Goal: Navigation & Orientation: Find specific page/section

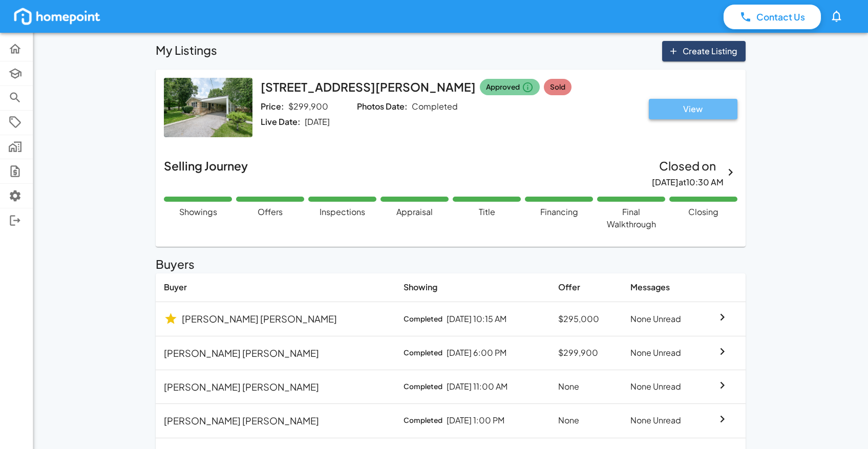
click at [679, 109] on button "View" at bounding box center [693, 109] width 89 height 20
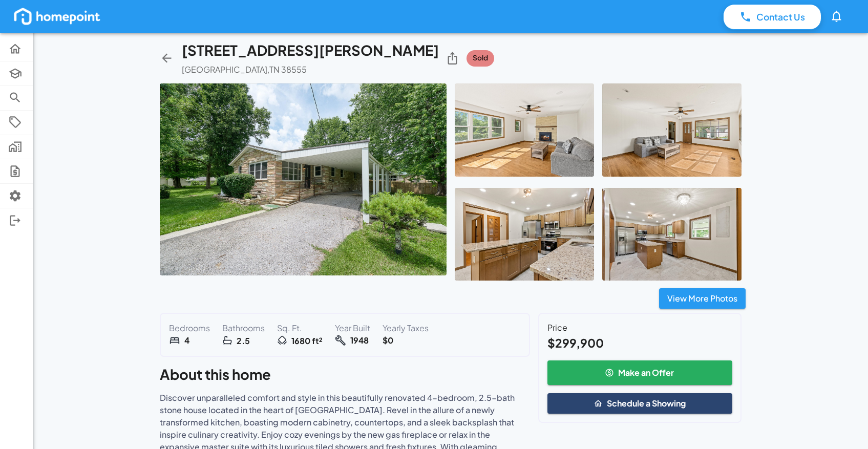
click at [368, 174] on img at bounding box center [303, 179] width 287 height 192
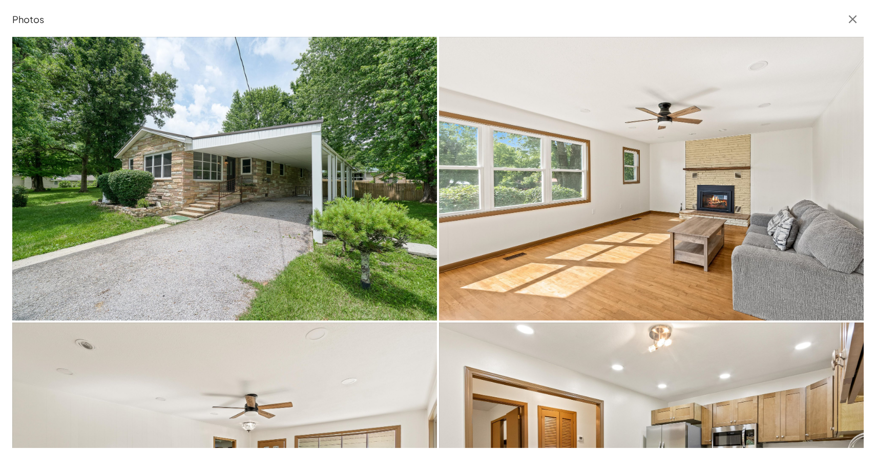
click at [853, 18] on icon "button" at bounding box center [852, 19] width 8 height 8
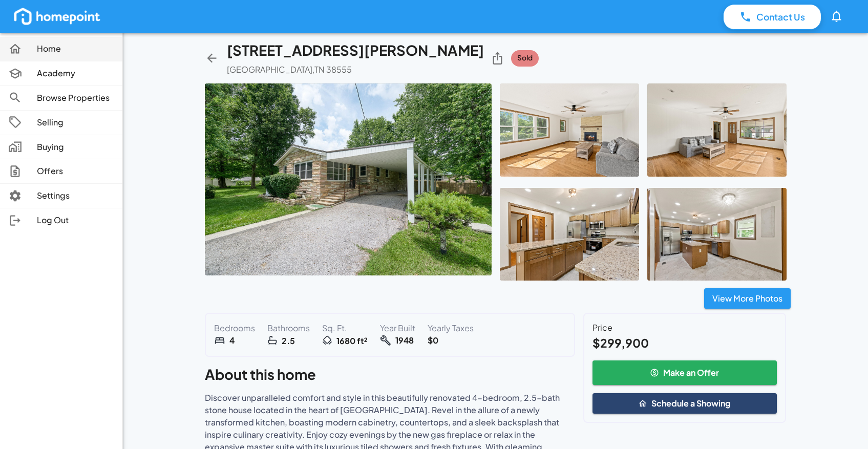
click at [53, 50] on p "Home" at bounding box center [75, 49] width 77 height 12
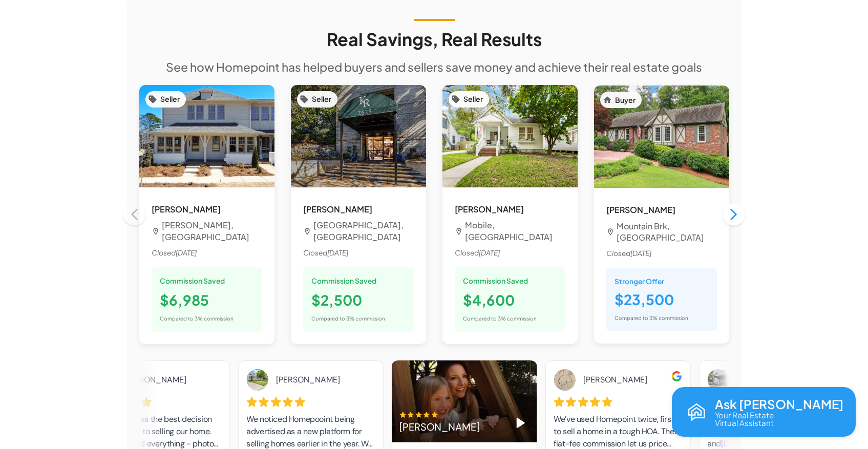
scroll to position [912, 0]
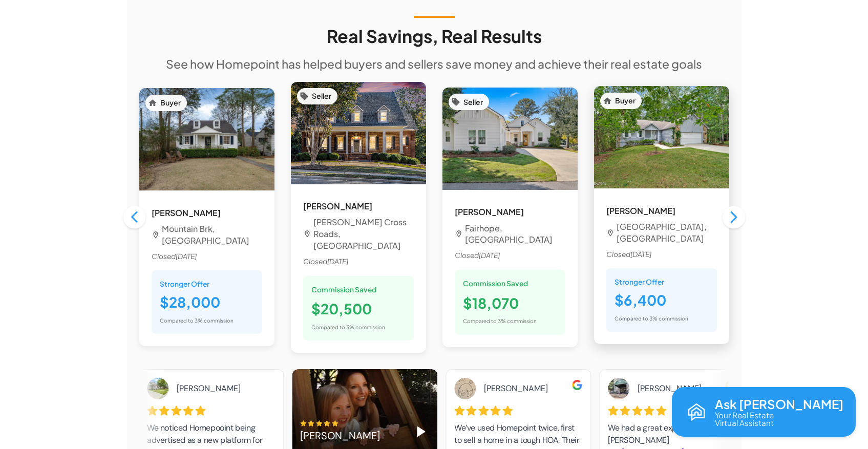
click at [626, 121] on img at bounding box center [661, 137] width 135 height 102
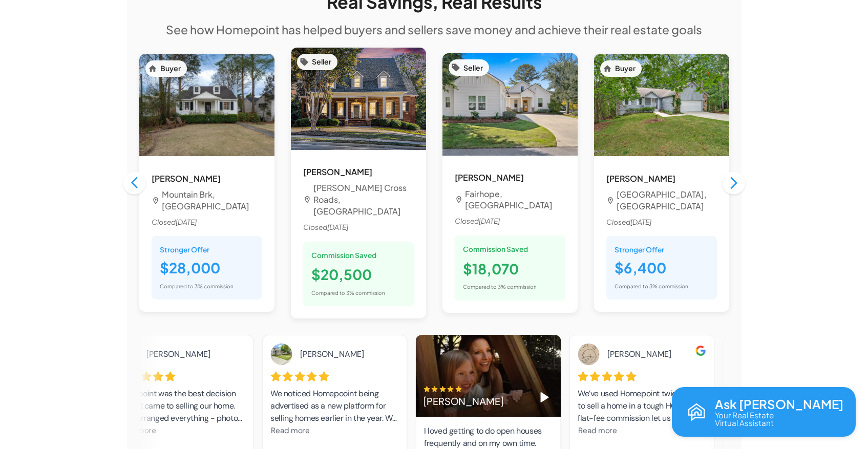
scroll to position [948, 0]
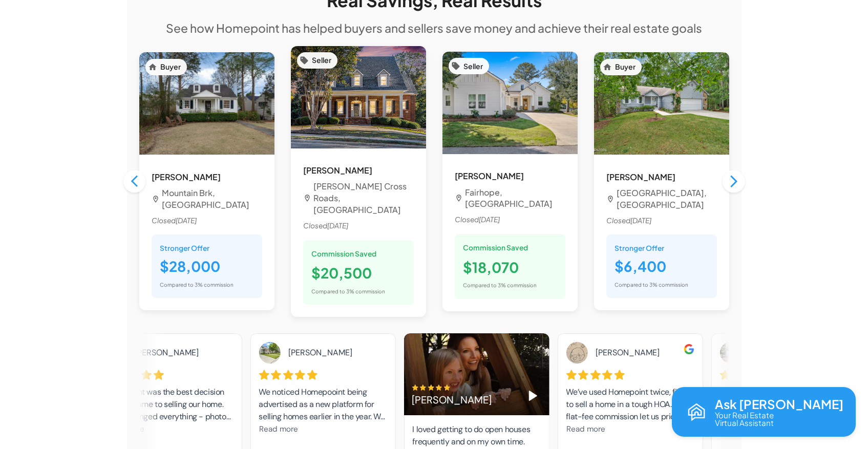
click at [487, 339] on div "[PERSON_NAME]" at bounding box center [476, 374] width 145 height 82
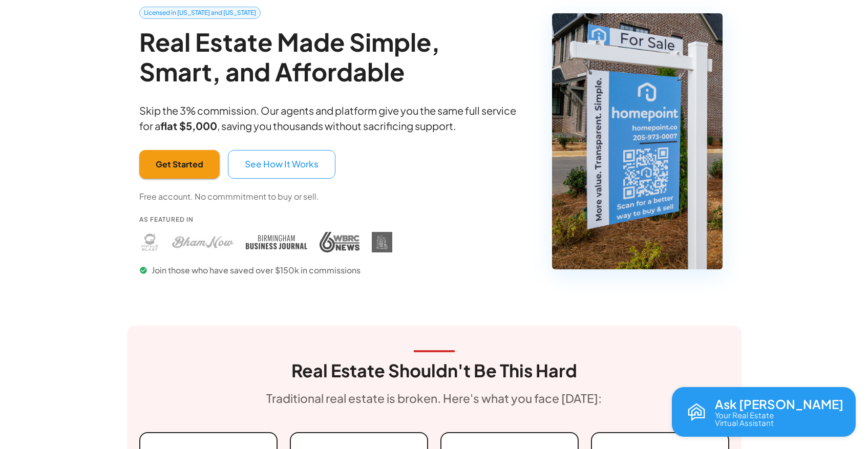
scroll to position [62, 0]
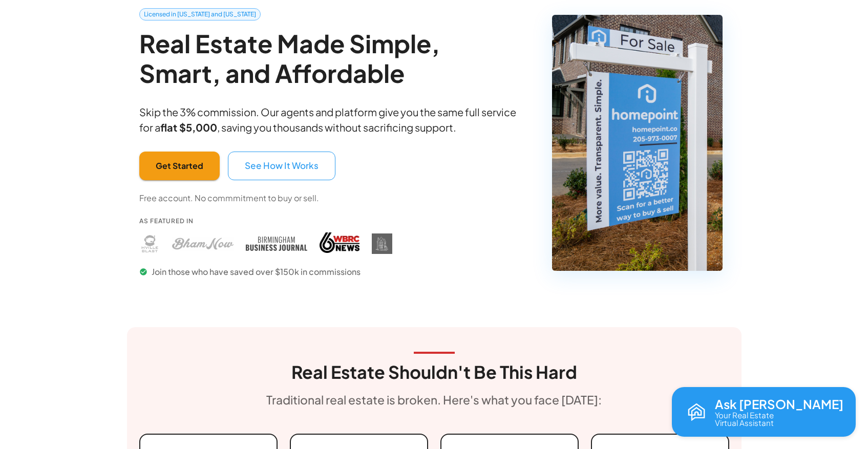
click at [344, 238] on img at bounding box center [340, 243] width 40 height 20
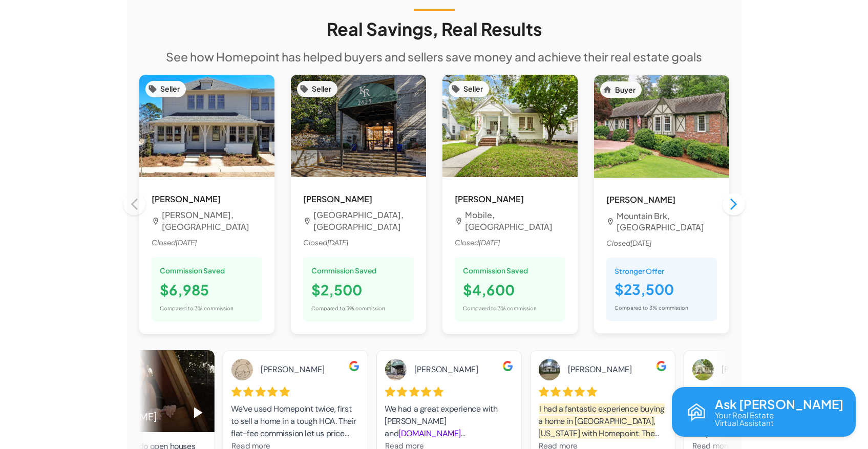
scroll to position [923, 0]
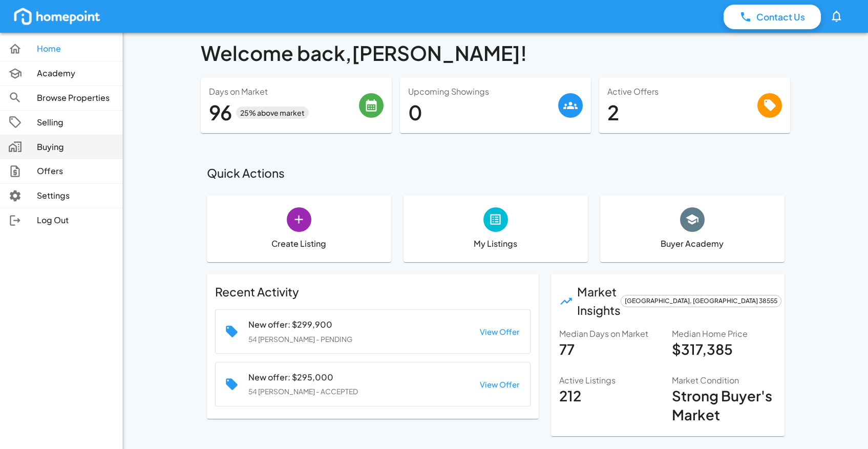
click at [59, 150] on p "Buying" at bounding box center [75, 147] width 77 height 12
